Goal: Check status: Check status

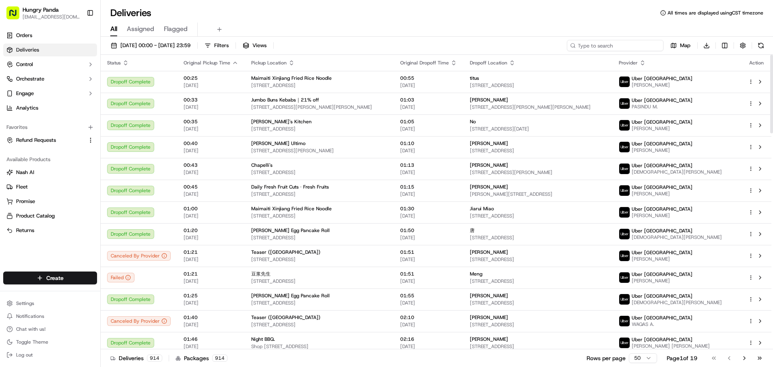
drag, startPoint x: 631, startPoint y: 52, endPoint x: 626, endPoint y: 47, distance: 6.6
paste input "0800253258758766191240"
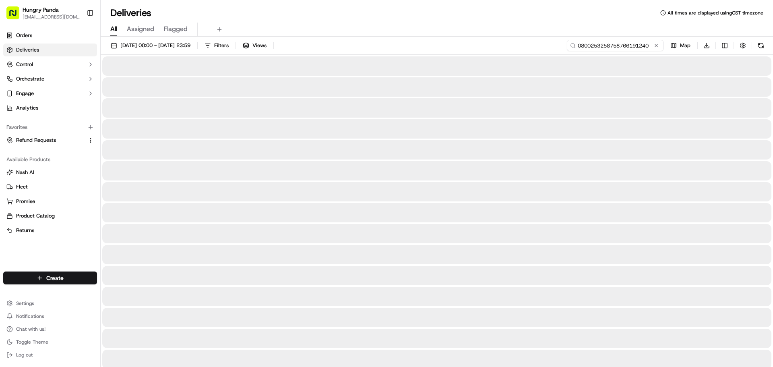
type input "0800253258758766191240"
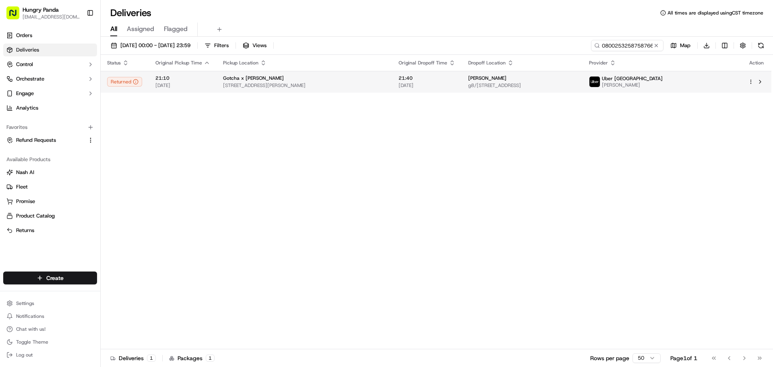
click at [462, 77] on td "21:40 [DATE]" at bounding box center [427, 82] width 70 height 22
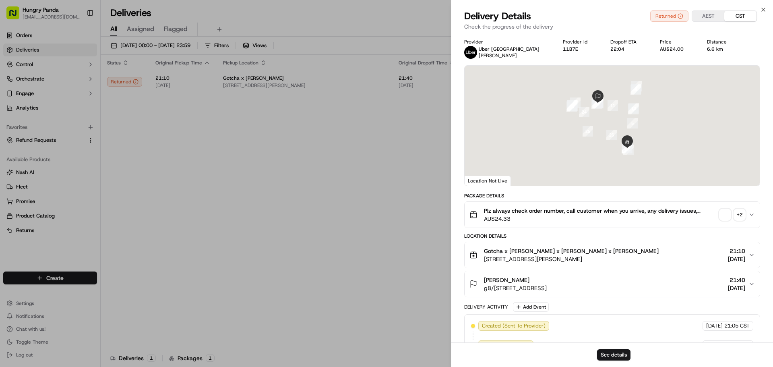
click at [725, 216] on span "button" at bounding box center [725, 214] width 11 height 11
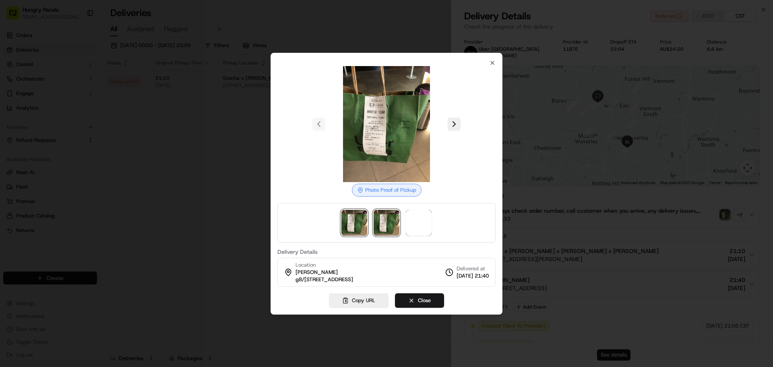
click at [385, 220] on img at bounding box center [387, 223] width 26 height 26
click at [420, 222] on span at bounding box center [419, 223] width 26 height 26
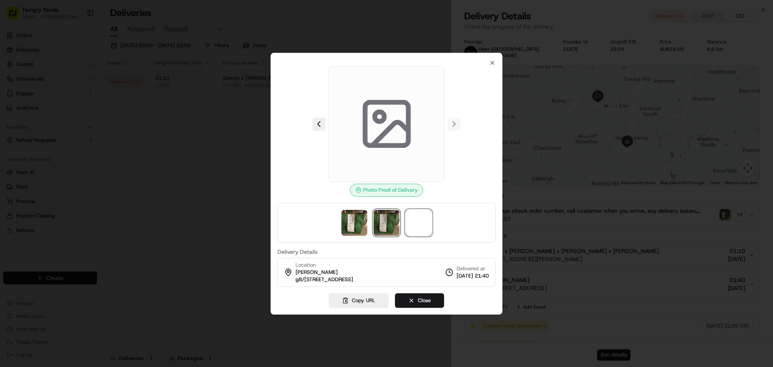
click at [389, 220] on img at bounding box center [387, 223] width 26 height 26
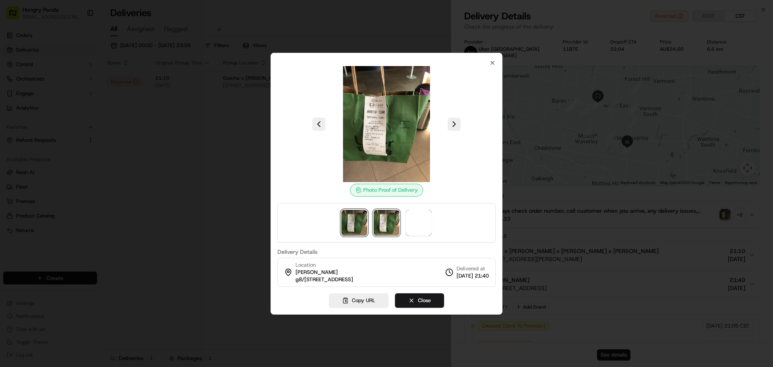
click at [343, 221] on img at bounding box center [355, 223] width 26 height 26
click at [383, 221] on img at bounding box center [387, 223] width 26 height 26
click at [402, 221] on div at bounding box center [387, 222] width 218 height 39
click at [417, 218] on img at bounding box center [419, 223] width 26 height 26
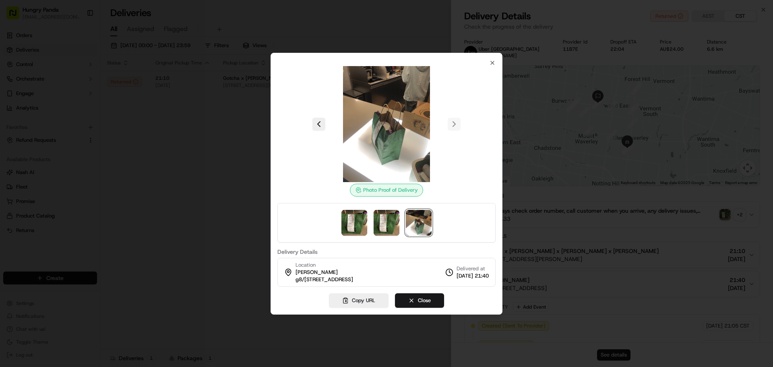
click at [585, 236] on div at bounding box center [386, 183] width 773 height 367
